Goal: Task Accomplishment & Management: Use online tool/utility

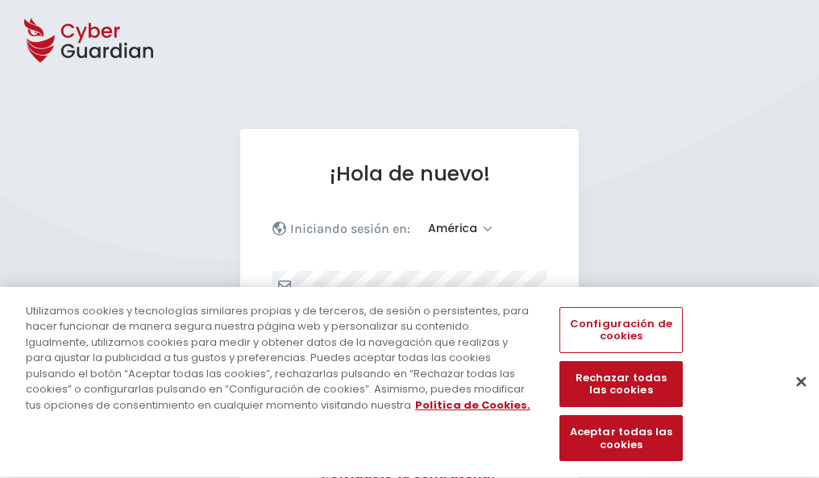
select select "América"
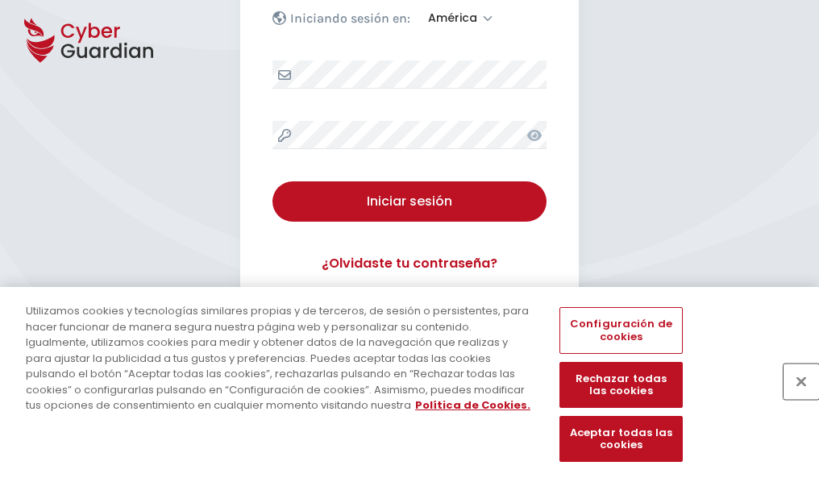
click at [794, 398] on button "Cerrar" at bounding box center [801, 381] width 35 height 35
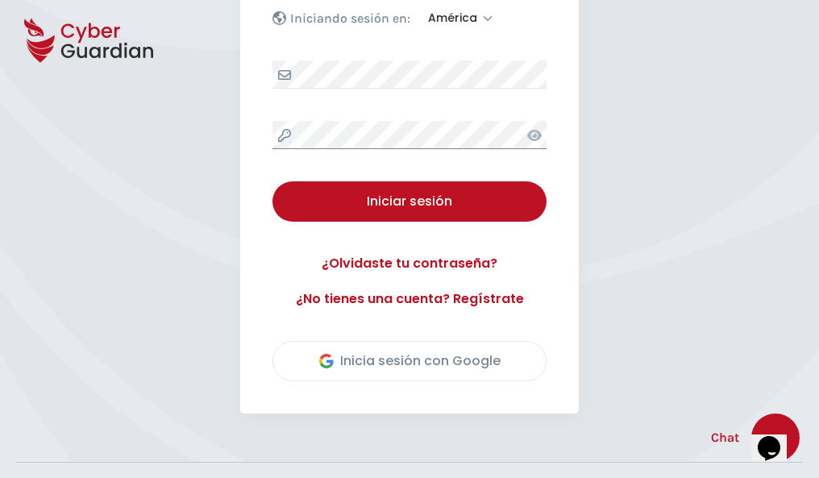
scroll to position [366, 0]
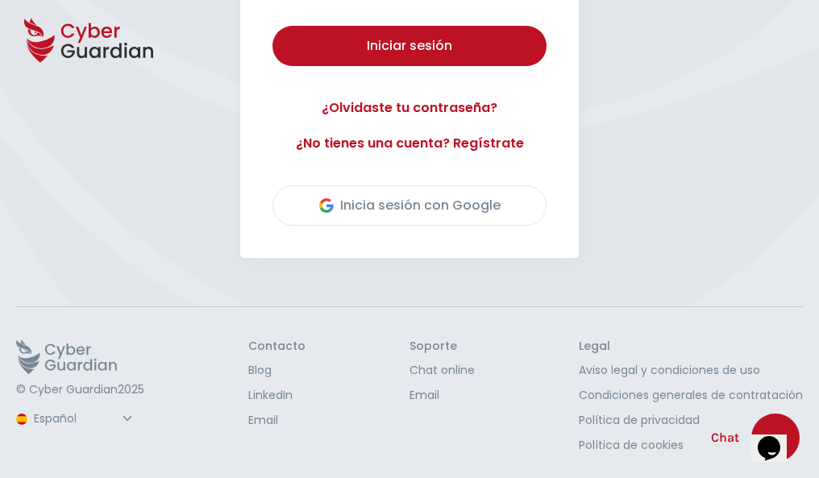
click at [273, 26] on button "Iniciar sesión" at bounding box center [410, 46] width 274 height 40
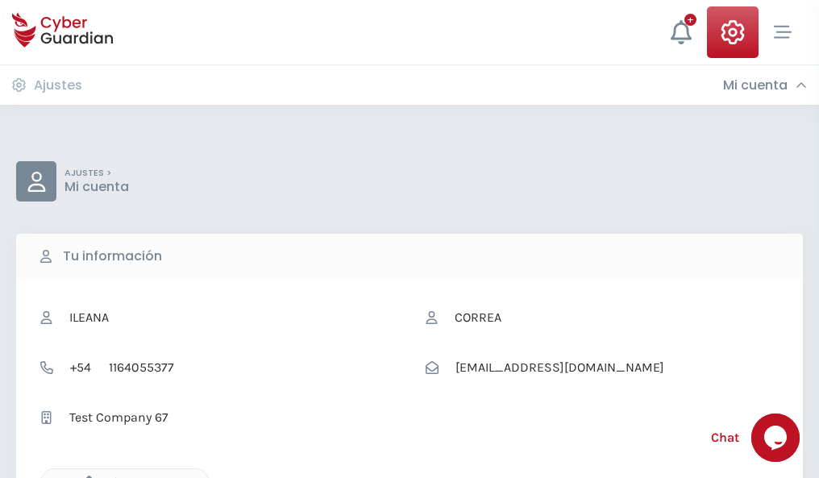
click at [85, 477] on icon "button" at bounding box center [85, 483] width 14 height 14
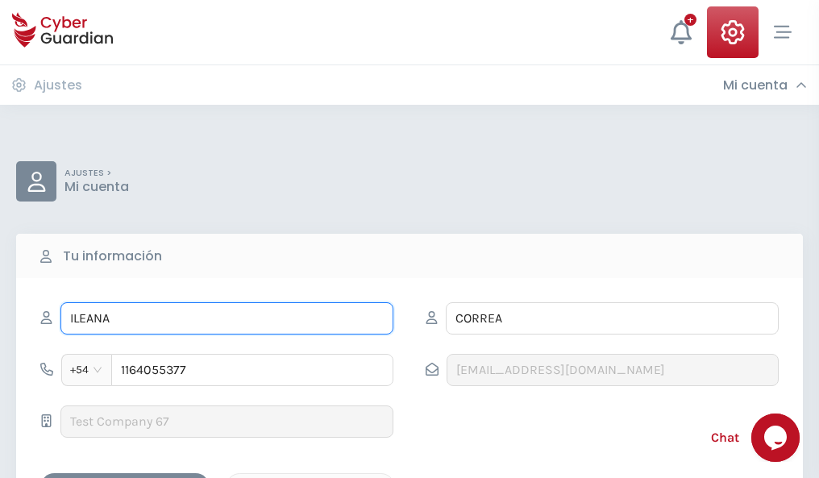
click at [227, 319] on input "ILEANA" at bounding box center [226, 318] width 333 height 32
type input "I"
type input "Gabriela"
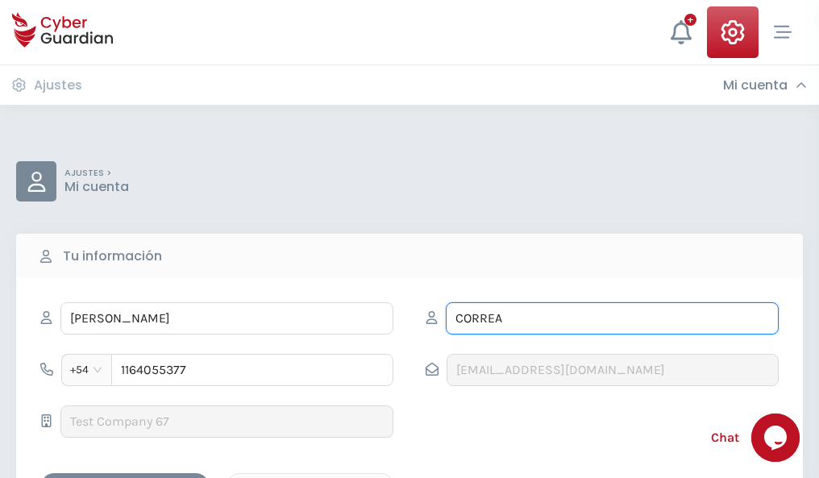
click at [612, 319] on input "CORREA" at bounding box center [612, 318] width 333 height 32
type input "C"
type input "Batalla"
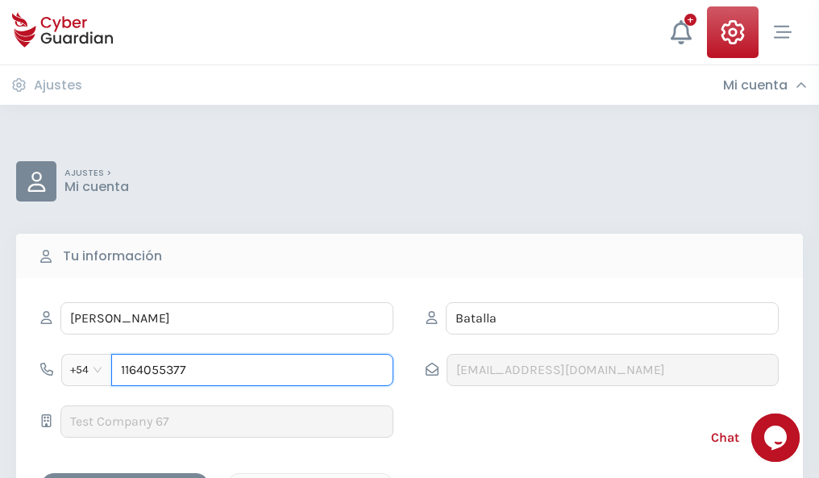
click at [252, 370] on input "1164055377" at bounding box center [252, 370] width 282 height 32
type input "1"
type input "4806719315"
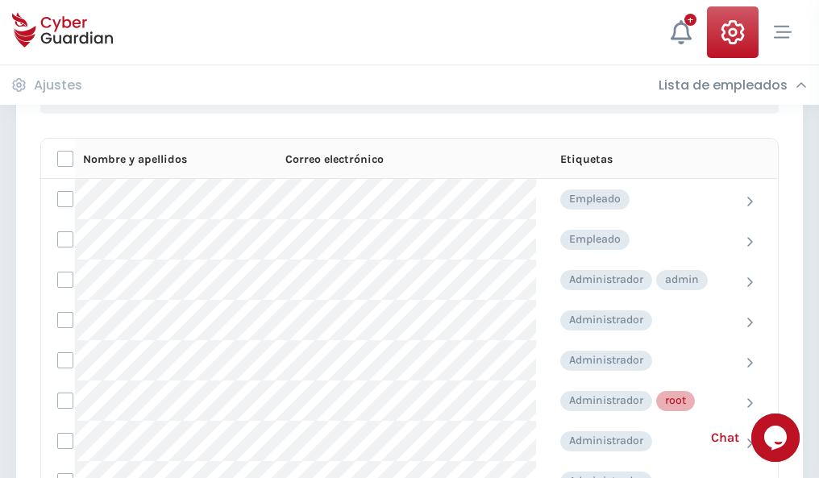
scroll to position [811, 0]
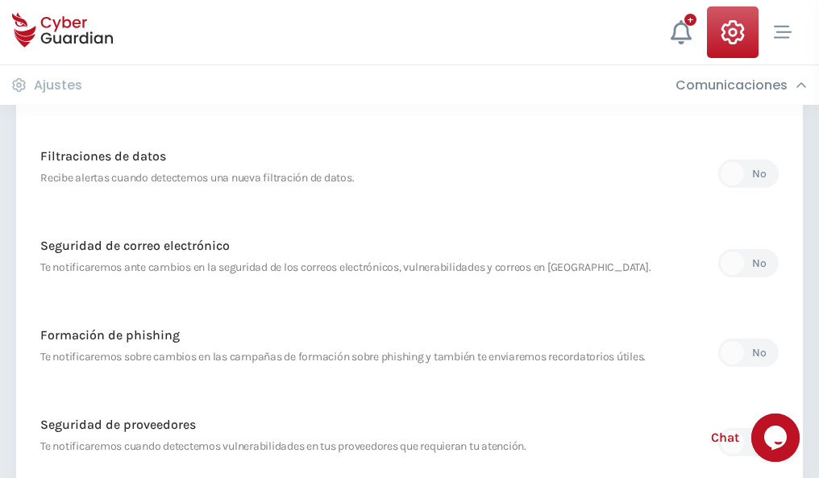
scroll to position [849, 0]
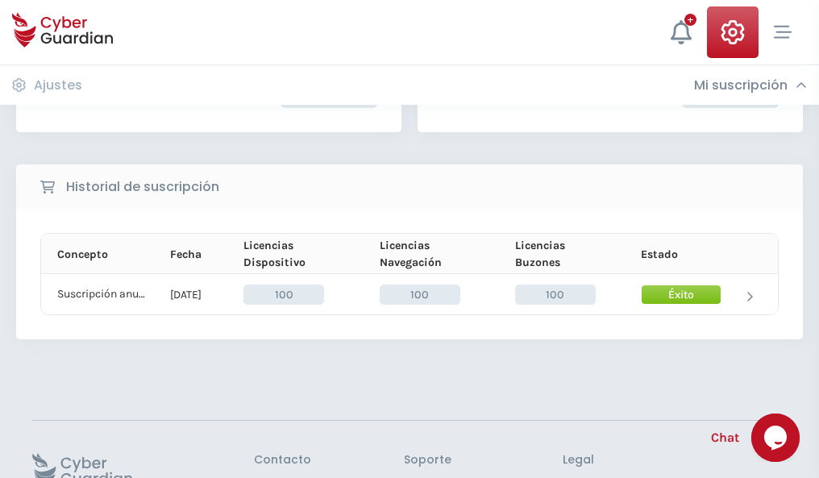
scroll to position [409, 0]
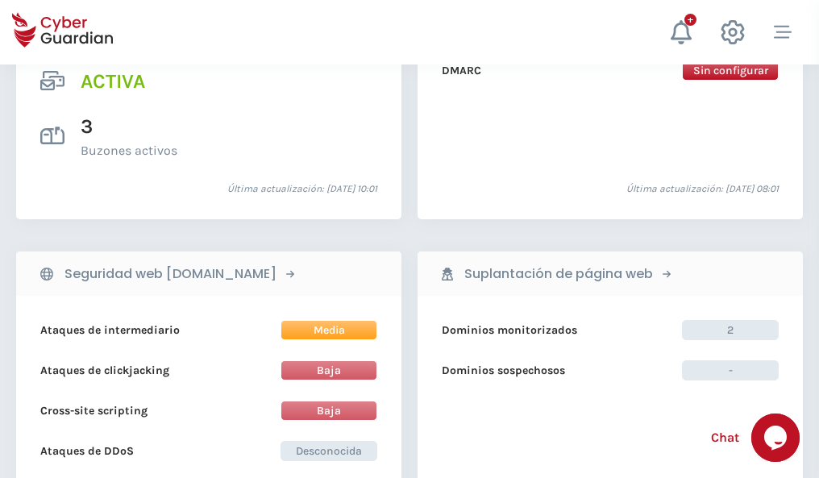
scroll to position [1639, 0]
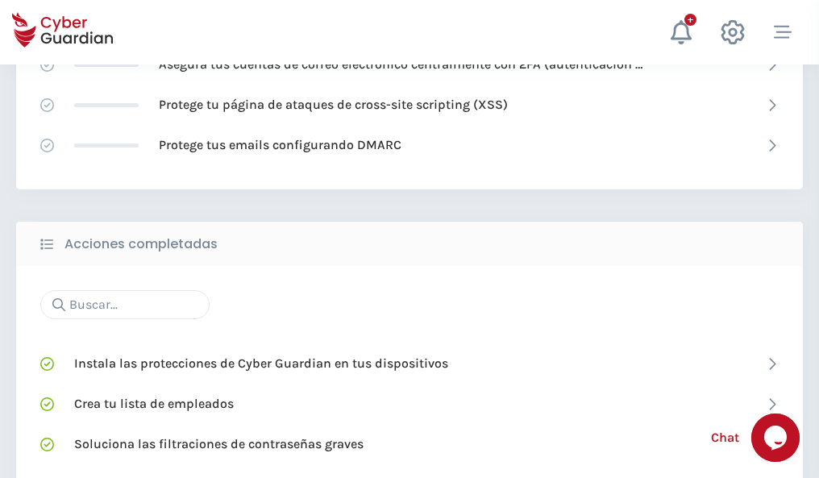
scroll to position [1074, 0]
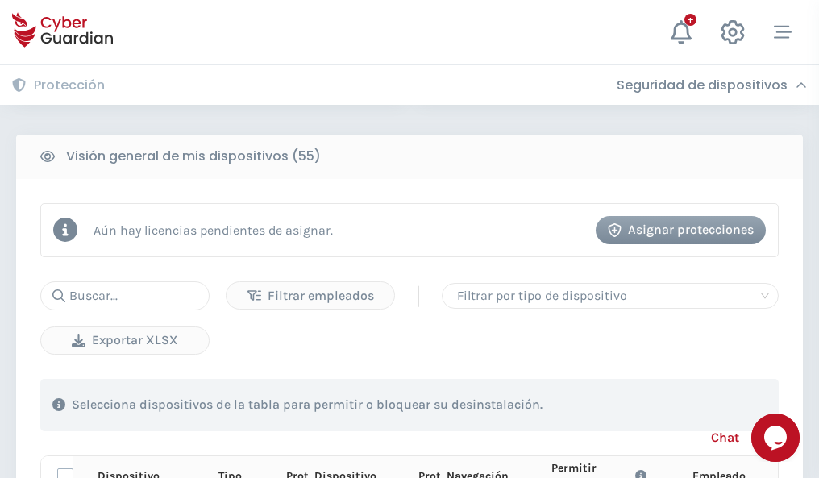
scroll to position [1425, 0]
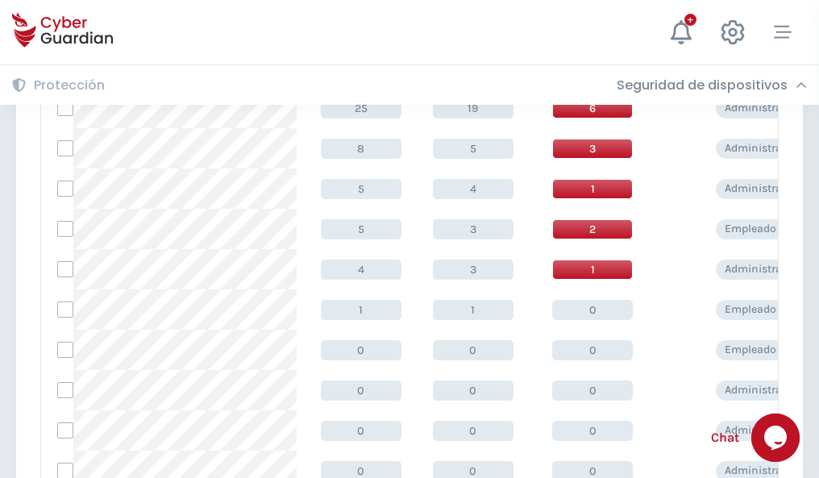
scroll to position [813, 0]
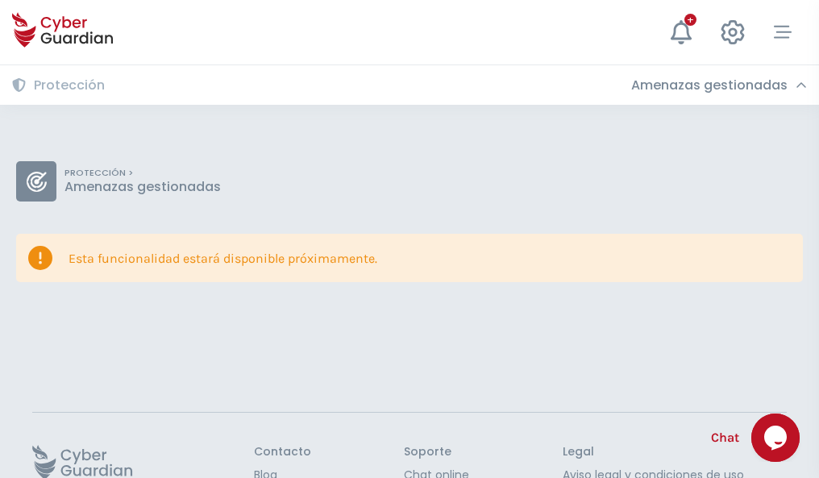
scroll to position [105, 0]
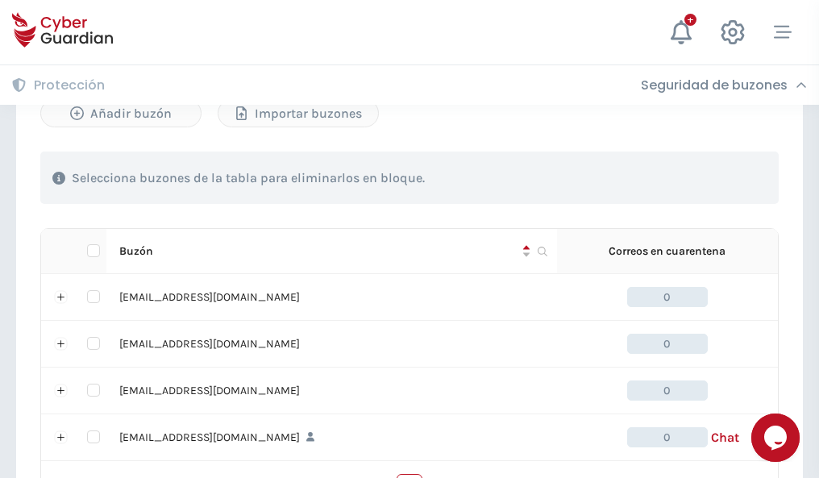
scroll to position [794, 0]
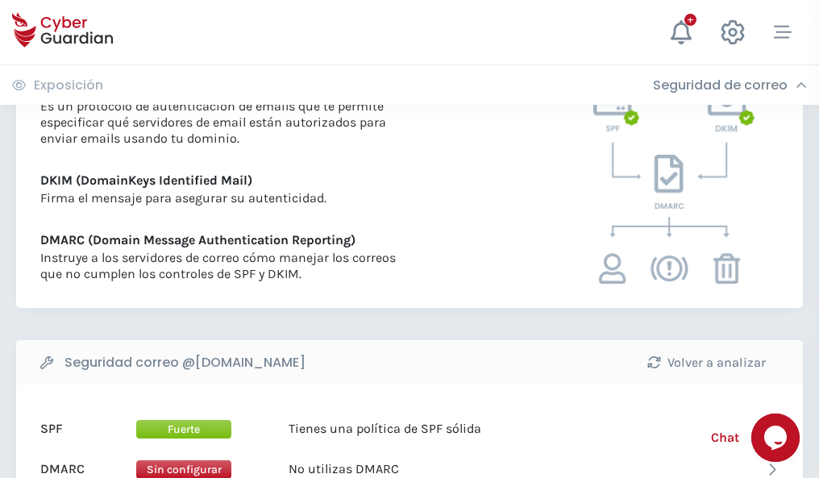
scroll to position [870, 0]
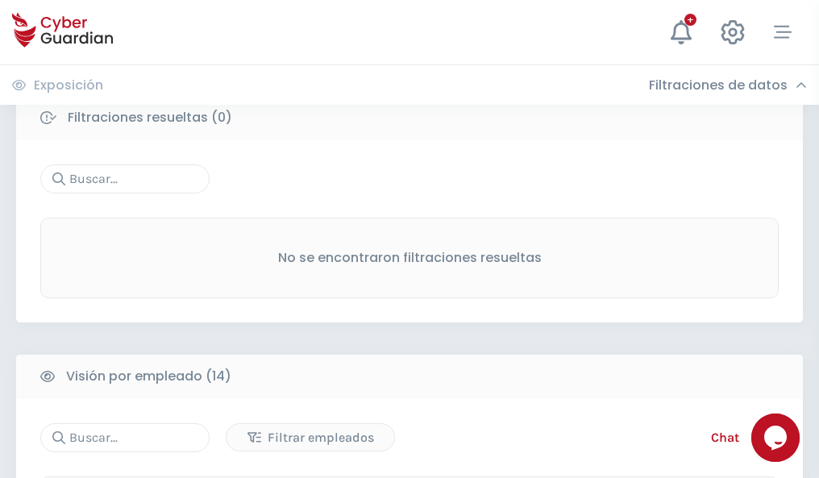
scroll to position [1457, 0]
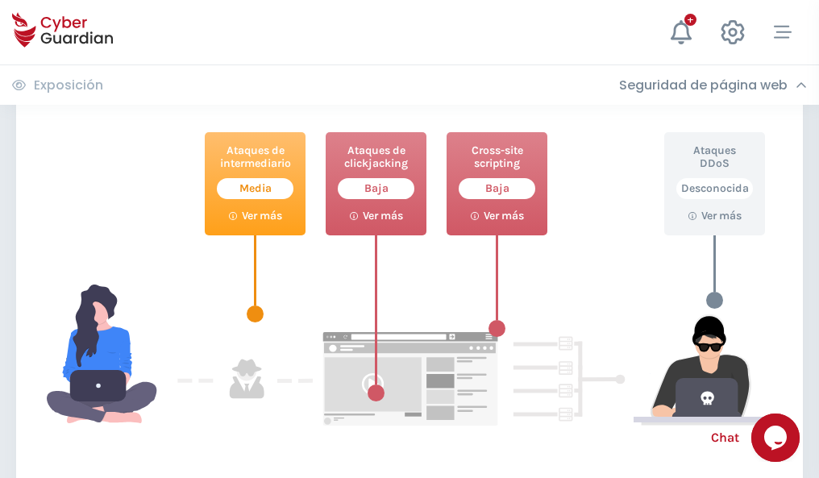
scroll to position [878, 0]
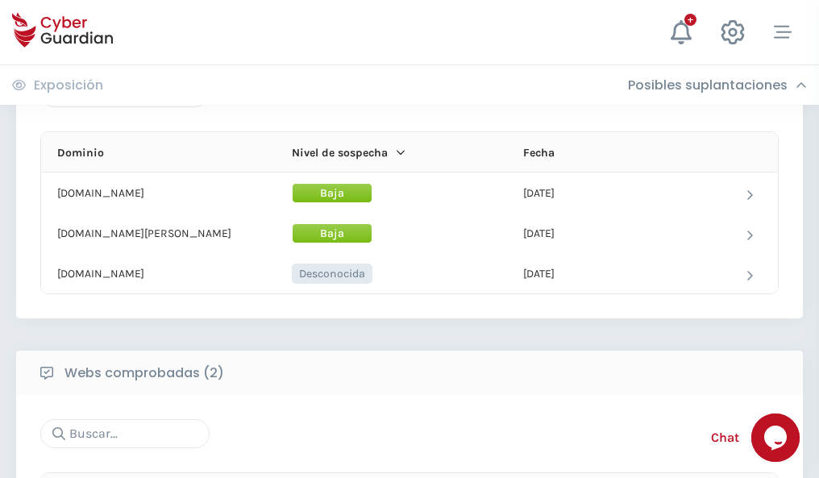
scroll to position [968, 0]
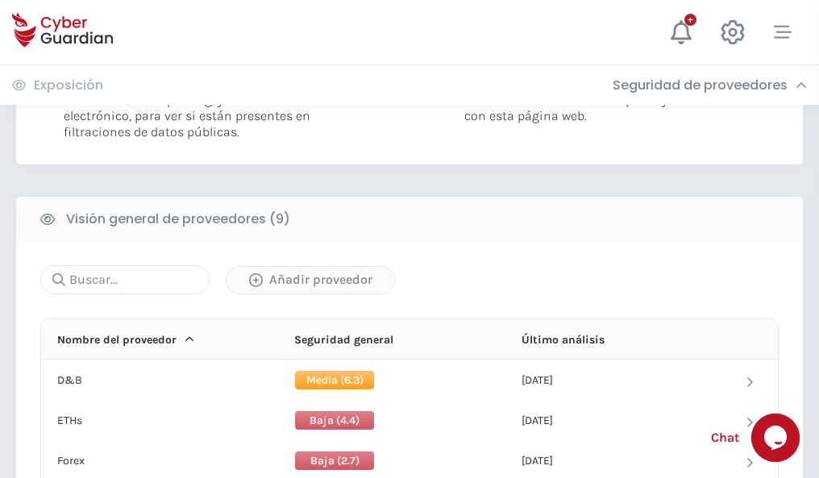
scroll to position [1161, 0]
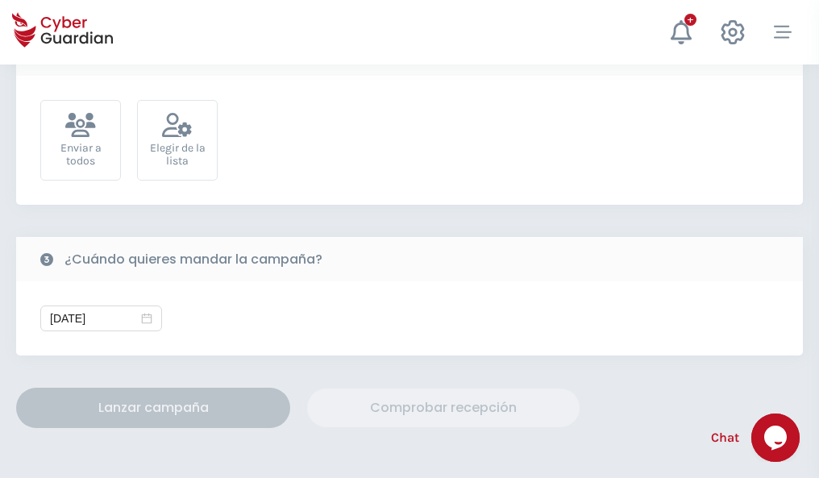
scroll to position [590, 0]
